Goal: Task Accomplishment & Management: Use online tool/utility

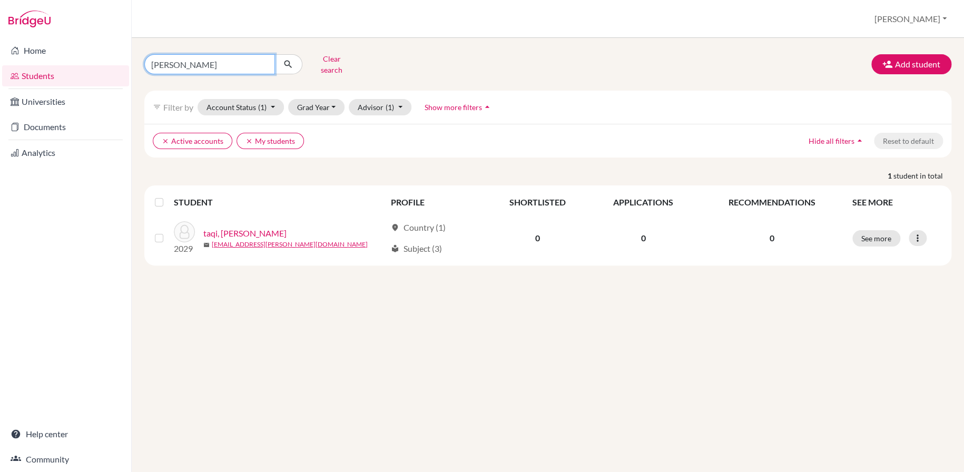
click at [215, 63] on input "taliya taqi" at bounding box center [209, 64] width 131 height 20
click at [265, 62] on input "taliya taqi" at bounding box center [209, 64] width 131 height 20
type input "kavish"
click button "submit" at bounding box center [288, 64] width 28 height 20
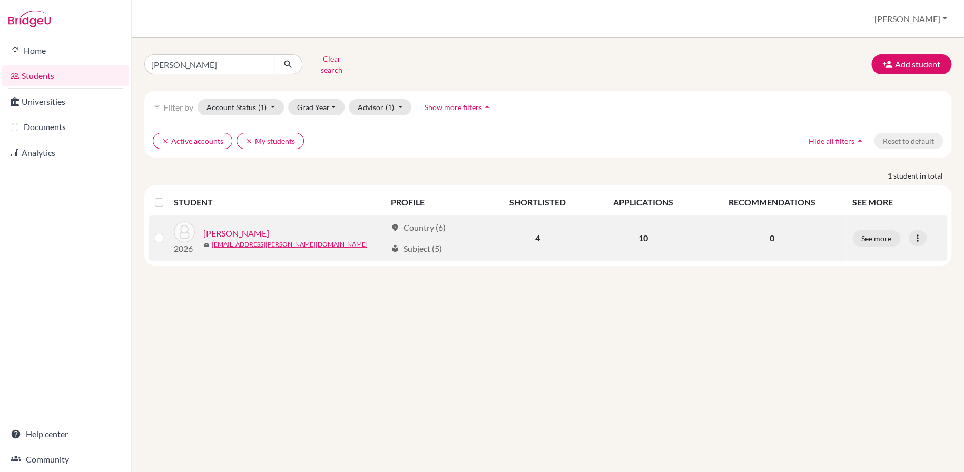
click at [240, 227] on link "Todi, Kavish" at bounding box center [236, 233] width 66 height 13
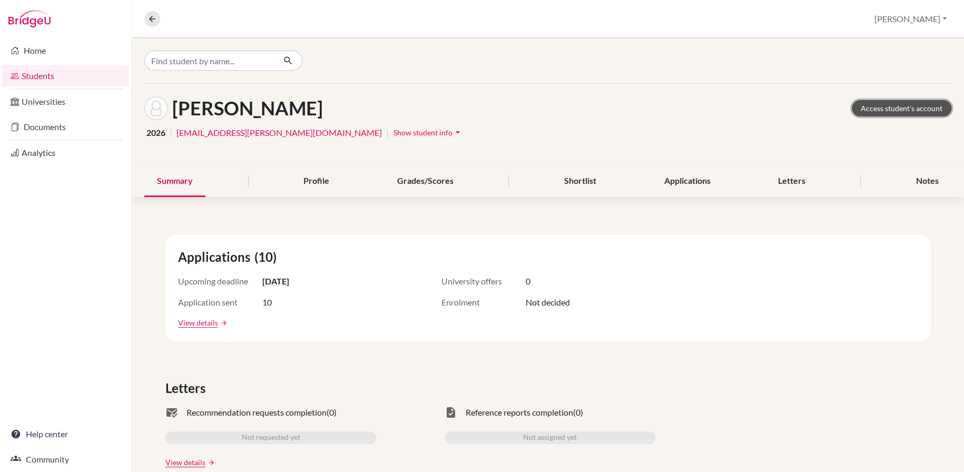
click at [873, 111] on link "Access student's account" at bounding box center [902, 108] width 100 height 16
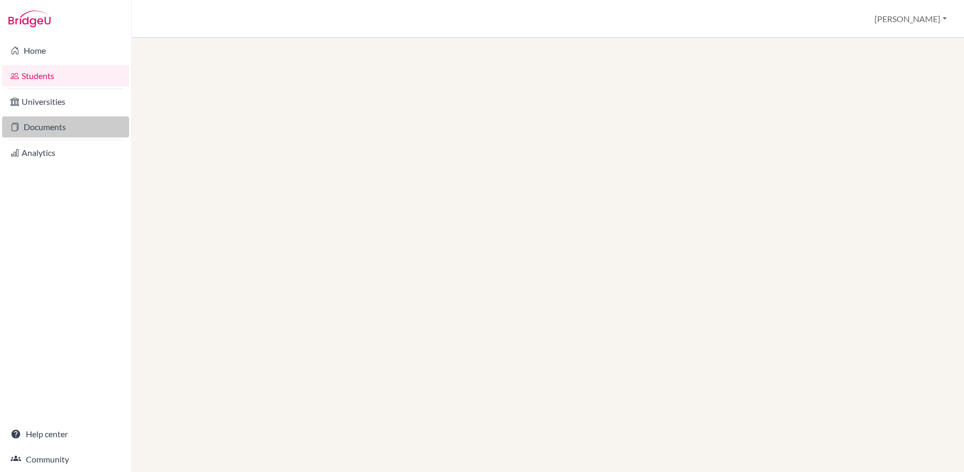
click at [53, 132] on link "Documents" at bounding box center [65, 126] width 127 height 21
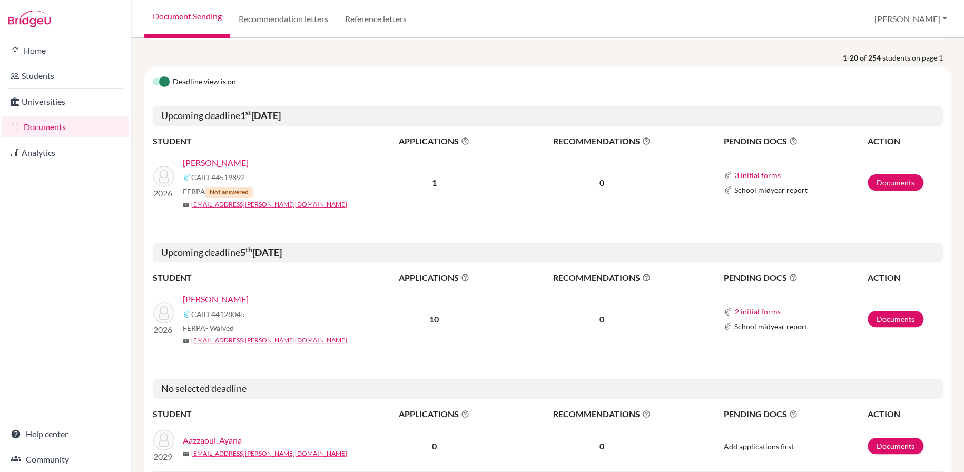
scroll to position [263, 0]
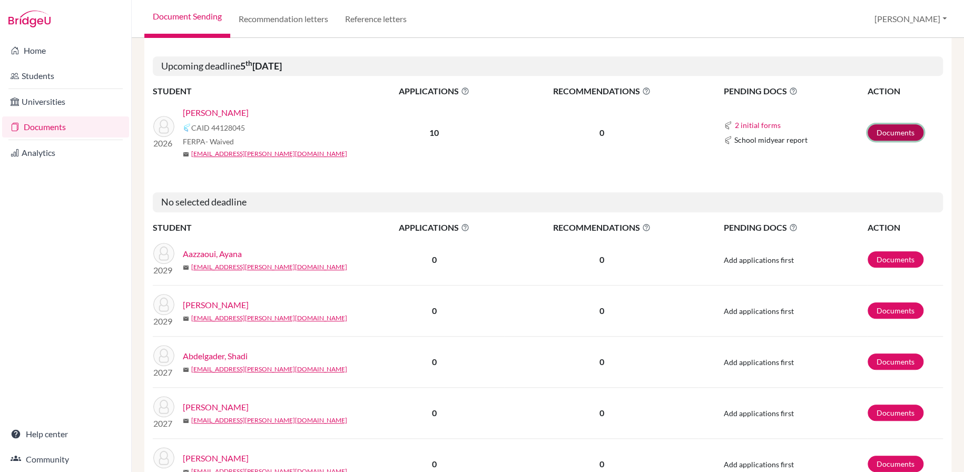
click at [886, 134] on link "Documents" at bounding box center [895, 132] width 56 height 16
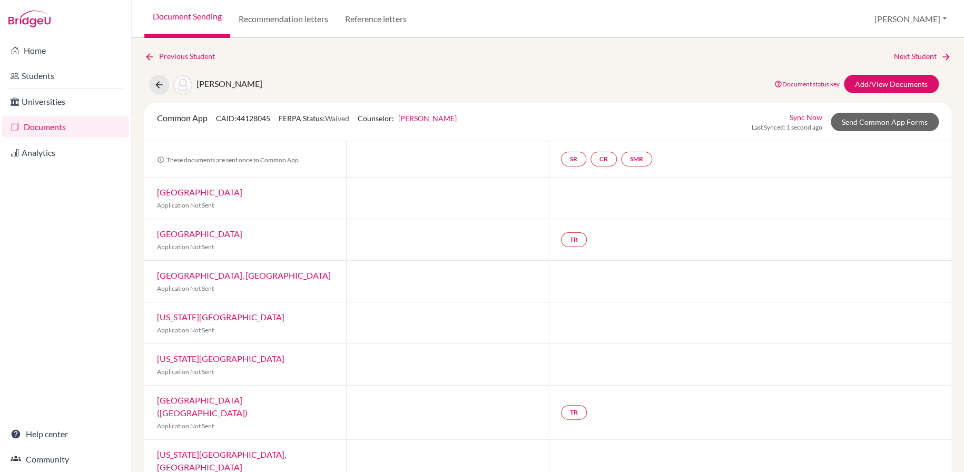
click at [336, 121] on span "Waived" at bounding box center [337, 118] width 24 height 9
click at [874, 83] on link "Add/View Documents" at bounding box center [891, 84] width 95 height 18
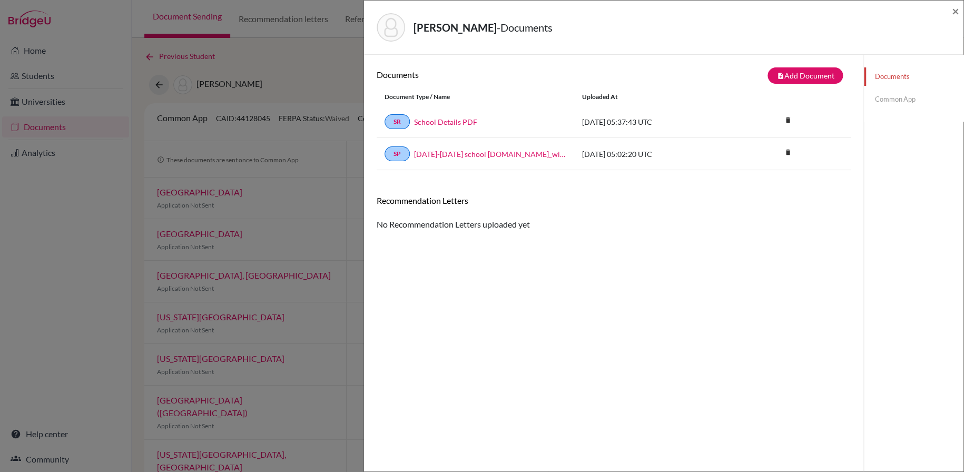
click at [874, 102] on link "Common App" at bounding box center [914, 99] width 100 height 18
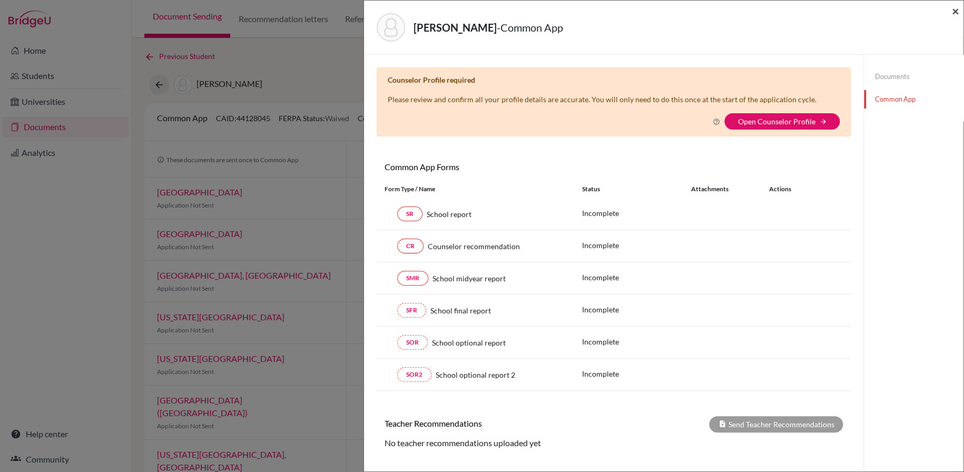
click at [957, 11] on span "×" at bounding box center [955, 10] width 7 height 15
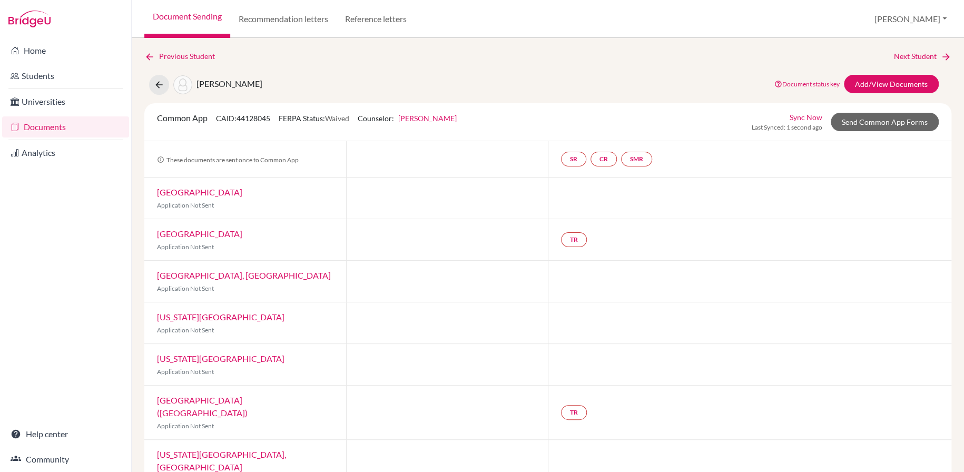
click at [196, 232] on link "Northeastern University" at bounding box center [199, 234] width 85 height 10
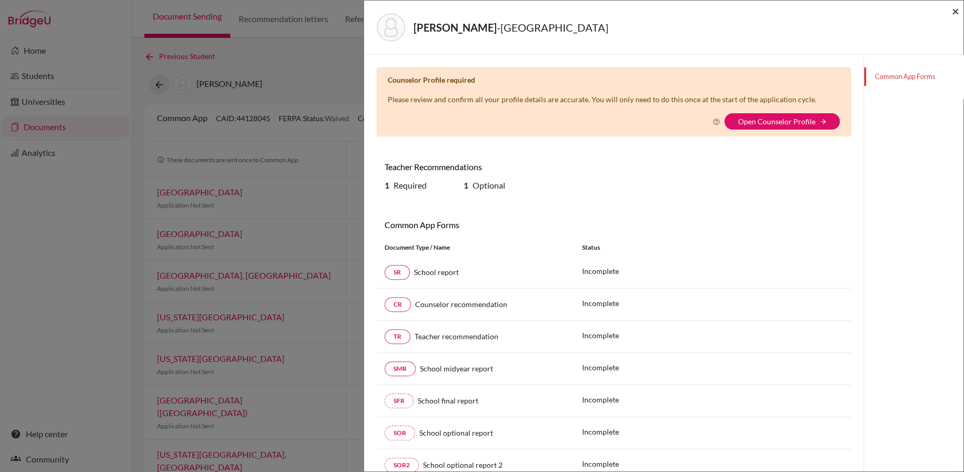
click at [952, 12] on span "×" at bounding box center [955, 10] width 7 height 15
